Goal: Navigation & Orientation: Find specific page/section

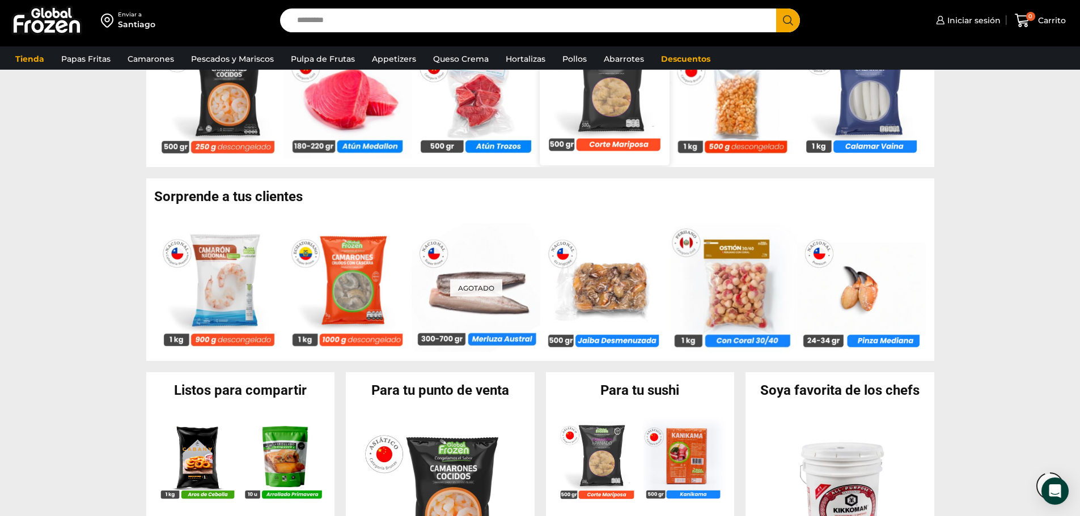
scroll to position [680, 0]
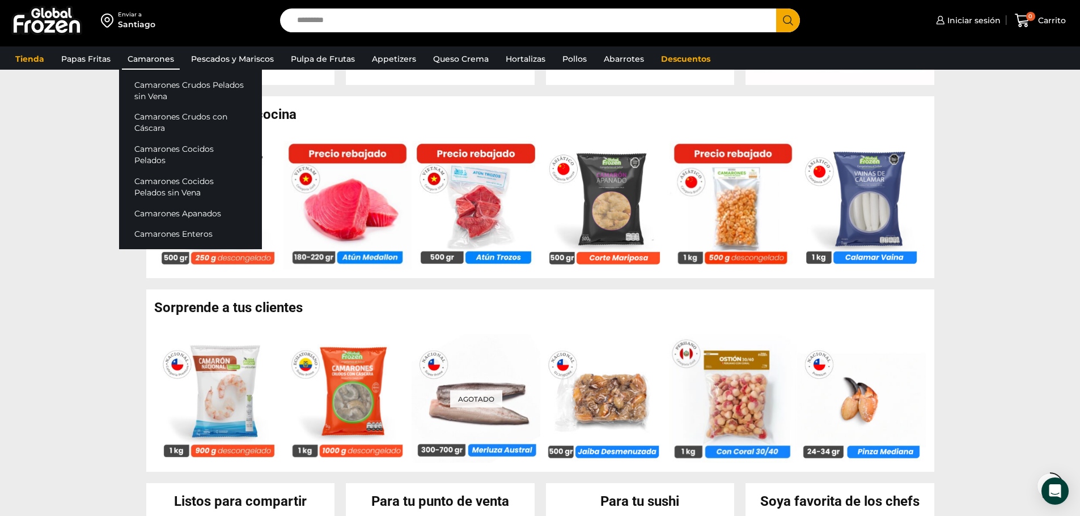
click at [167, 65] on link "Camarones" at bounding box center [151, 59] width 58 height 22
